Goal: Task Accomplishment & Management: Use online tool/utility

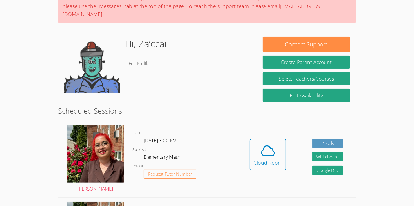
scroll to position [54, 0]
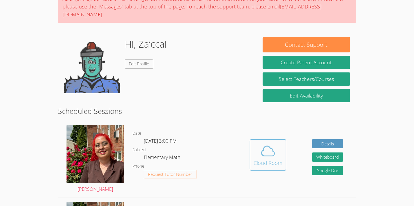
click at [270, 143] on icon at bounding box center [268, 151] width 16 height 16
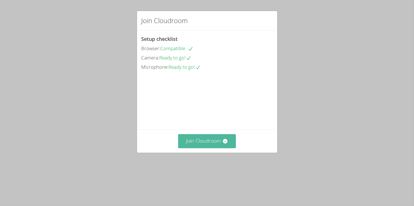
click at [199, 148] on button "Join Cloudroom" at bounding box center [207, 141] width 58 height 14
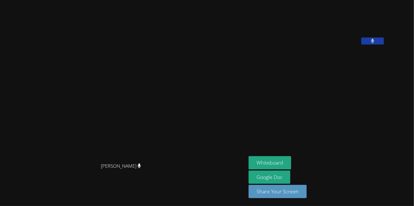
click at [292, 136] on aside "Za’ccai Houston Whiteboard Google Doc Share Your Screen" at bounding box center [316, 103] width 141 height 206
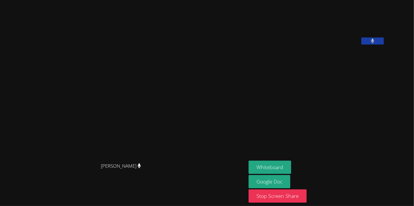
drag, startPoint x: 336, startPoint y: 50, endPoint x: 224, endPoint y: 78, distance: 115.7
click at [224, 78] on div "Hafsa Rodriguez Hafsa Rodriguez Za’ccai Houston Whiteboard Google Doc Stop Scre…" at bounding box center [207, 103] width 414 height 206
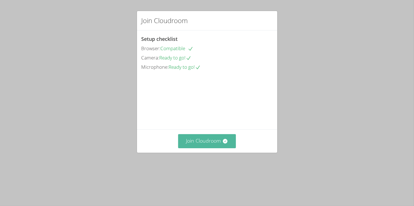
click at [203, 148] on button "Join Cloudroom" at bounding box center [207, 141] width 58 height 14
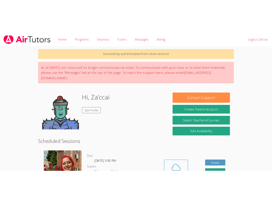
scroll to position [5, 0]
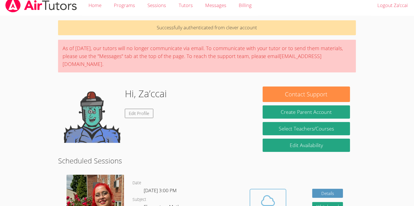
click at [266, 199] on icon at bounding box center [268, 201] width 16 height 16
click at [307, 5] on div "Home Programs Sessions Tutors Messages Billing Logout Za’ccai" at bounding box center [207, 5] width 414 height 20
click at [262, 196] on icon at bounding box center [268, 201] width 13 height 10
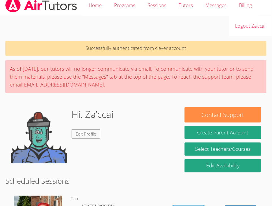
click at [23, 8] on img at bounding box center [41, 5] width 73 height 14
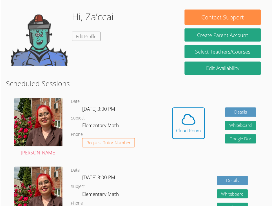
scroll to position [80, 0]
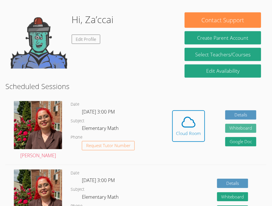
click at [244, 126] on button "Whiteboard" at bounding box center [240, 128] width 31 height 9
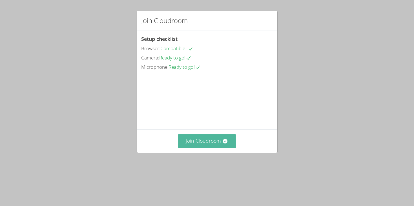
click at [226, 148] on button "Join Cloudroom" at bounding box center [207, 141] width 58 height 14
click at [226, 144] on icon at bounding box center [225, 141] width 5 height 5
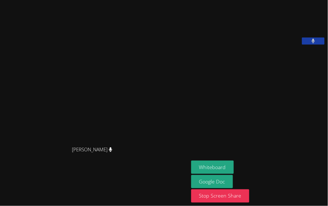
click at [171, 23] on div "[PERSON_NAME] [PERSON_NAME]" at bounding box center [94, 103] width 184 height 202
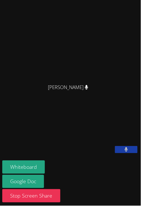
click at [140, 18] on main "[PERSON_NAME] [PERSON_NAME]" at bounding box center [70, 54] width 141 height 109
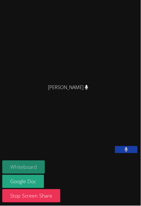
click at [31, 174] on button "Whiteboard" at bounding box center [23, 167] width 43 height 13
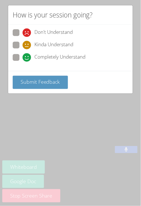
click at [23, 62] on span at bounding box center [23, 62] width 0 height 0
click at [23, 54] on input "Completely Understand" at bounding box center [25, 56] width 5 height 5
radio input "true"
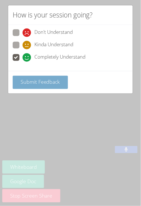
click at [28, 78] on button "Submit Feedback" at bounding box center [40, 82] width 55 height 13
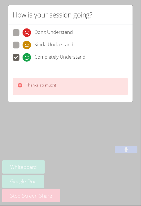
click at [14, 84] on div "[PERSON_NAME]" at bounding box center [70, 92] width 136 height 23
